Goal: Navigation & Orientation: Find specific page/section

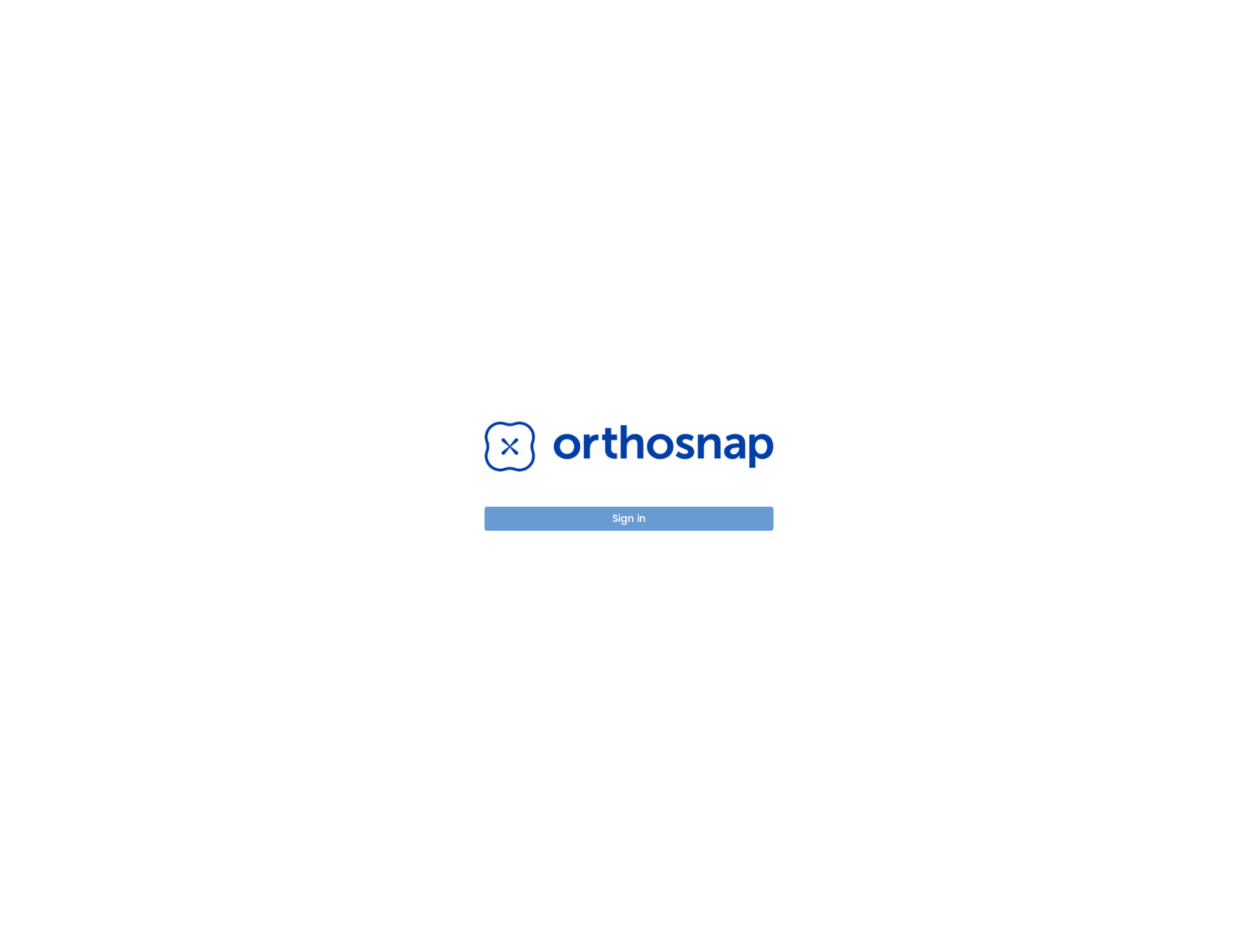
click at [650, 526] on button "Sign in" at bounding box center [629, 518] width 289 height 24
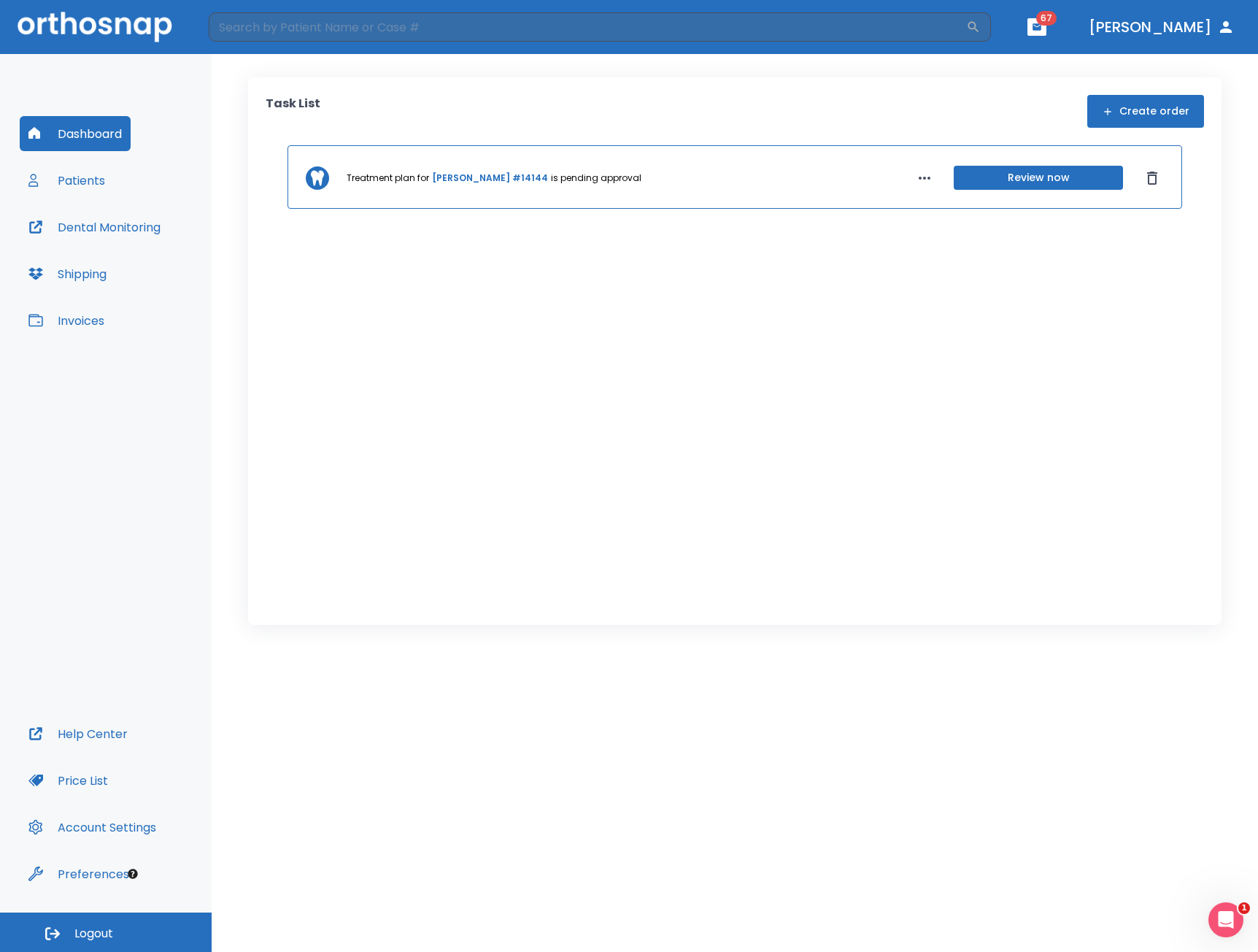
click at [88, 176] on button "Patients" at bounding box center [66, 180] width 94 height 35
